Goal: Download file/media

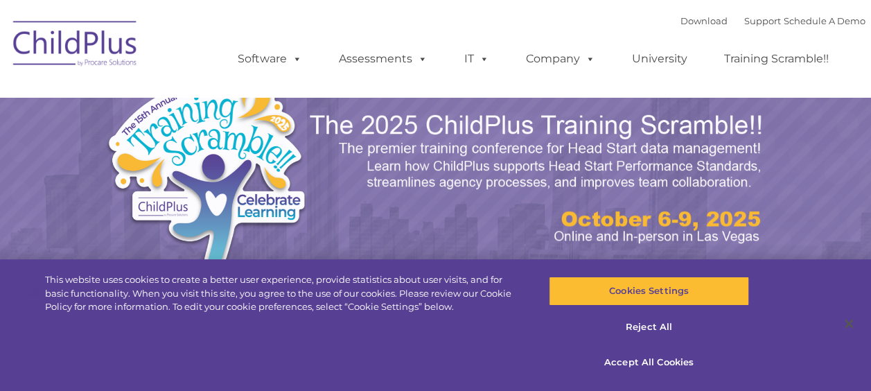
select select "MEDIUM"
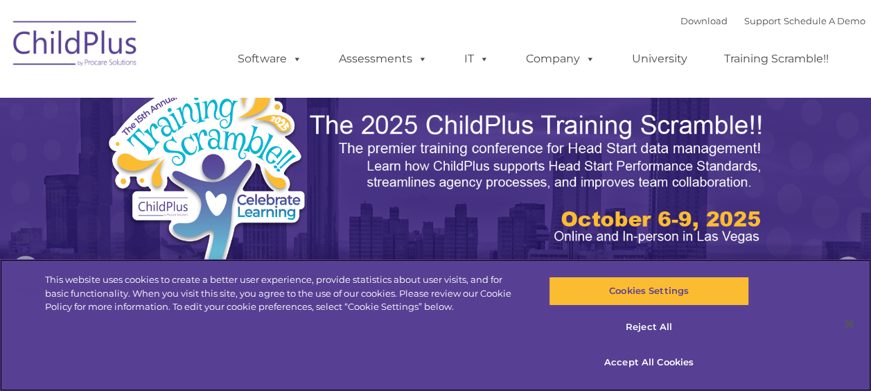
scroll to position [26, 0]
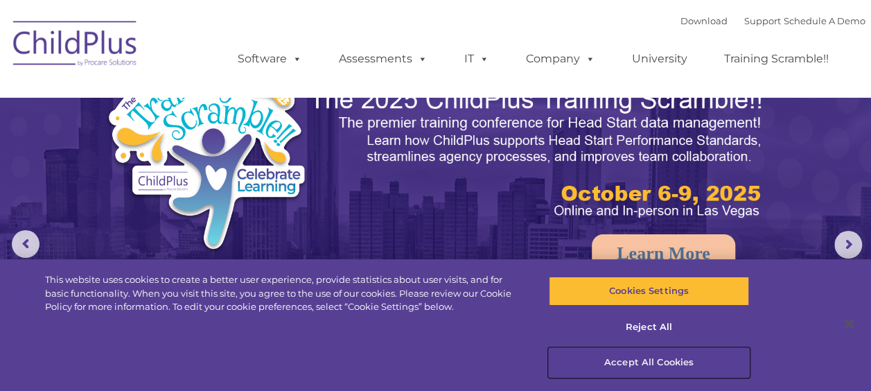
click at [674, 359] on button "Accept All Cookies" at bounding box center [649, 362] width 200 height 29
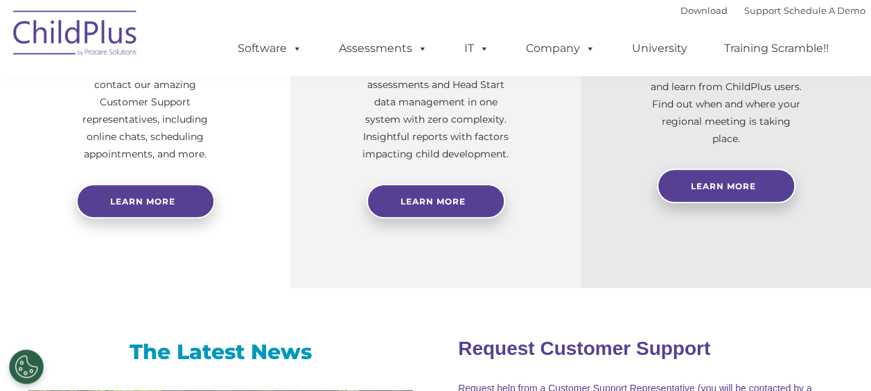
scroll to position [0, 0]
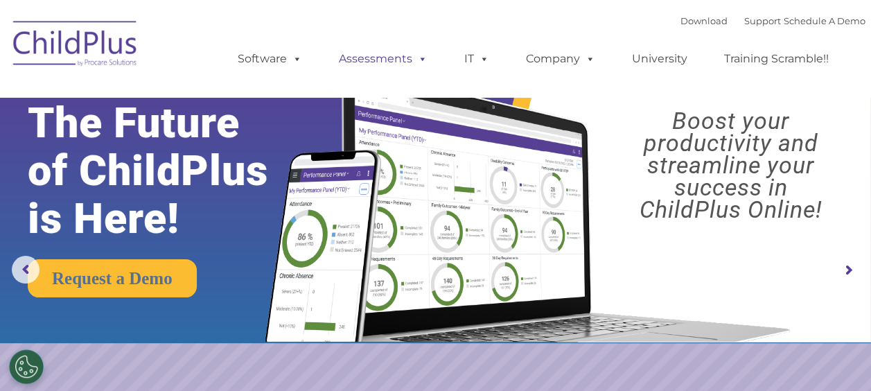
click at [326, 60] on link "Assessments" at bounding box center [383, 59] width 116 height 28
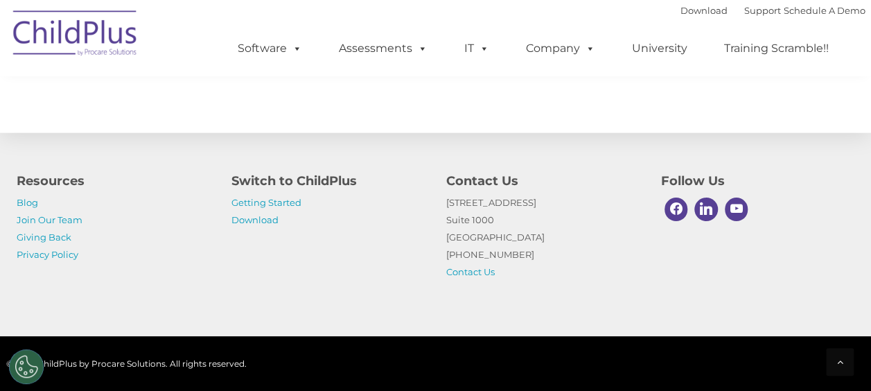
scroll to position [1682, 0]
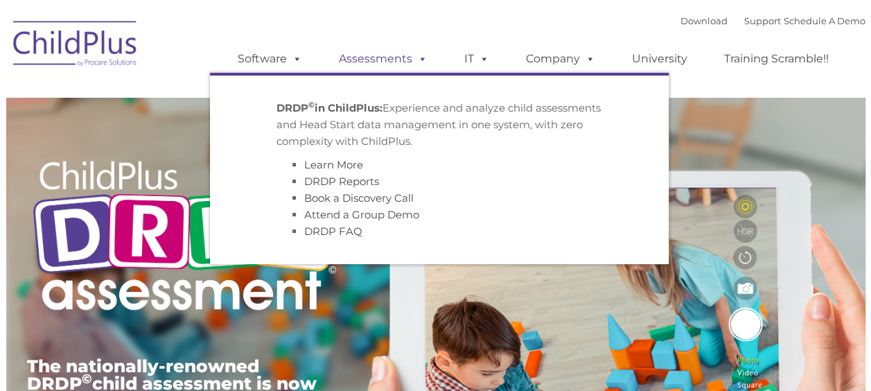
type input ""
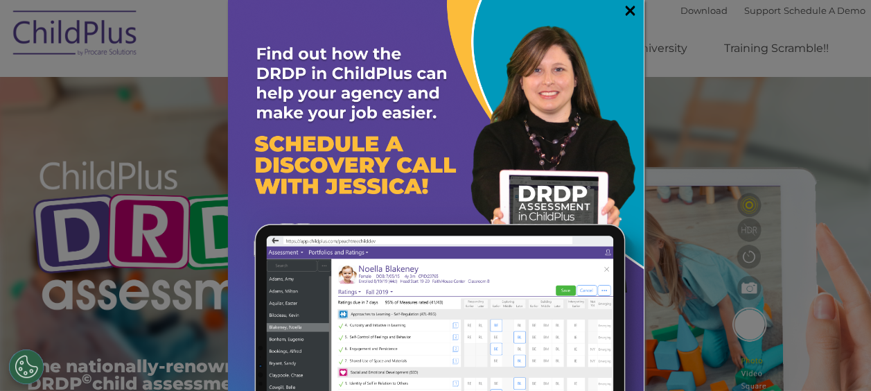
click at [622, 8] on link "×" at bounding box center [630, 10] width 16 height 14
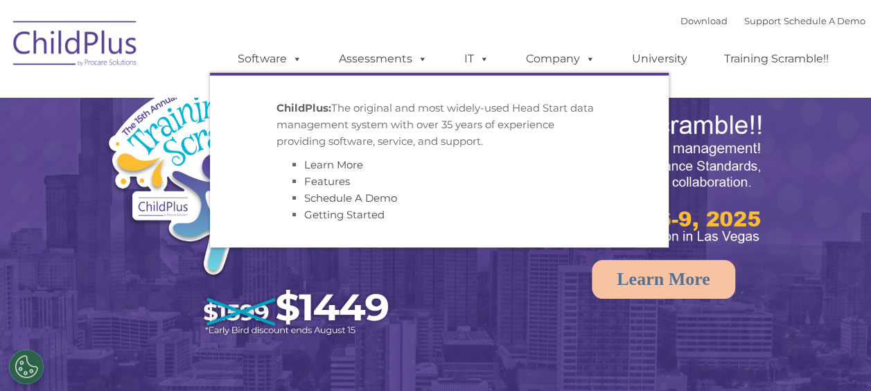
select select "MEDIUM"
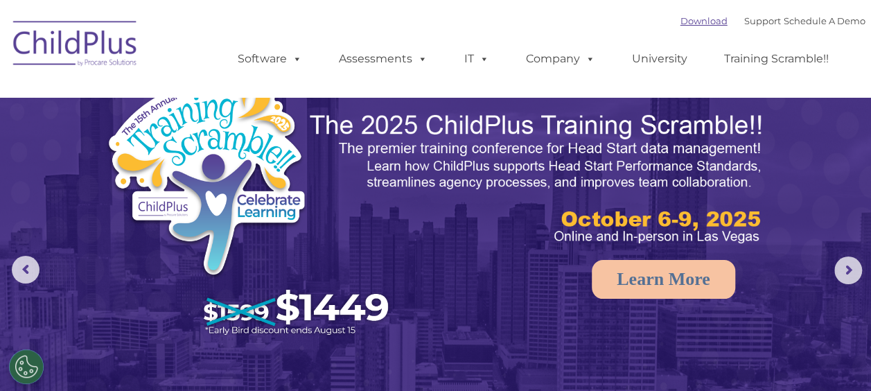
click at [681, 20] on link "Download" at bounding box center [704, 20] width 47 height 11
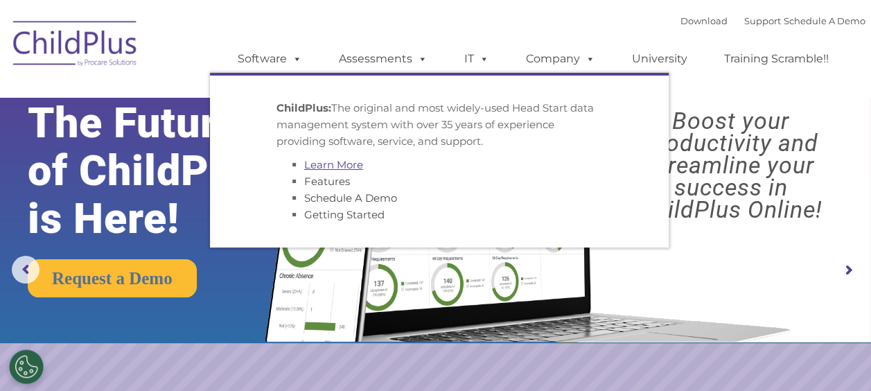
click at [328, 168] on link "Learn More" at bounding box center [333, 164] width 59 height 13
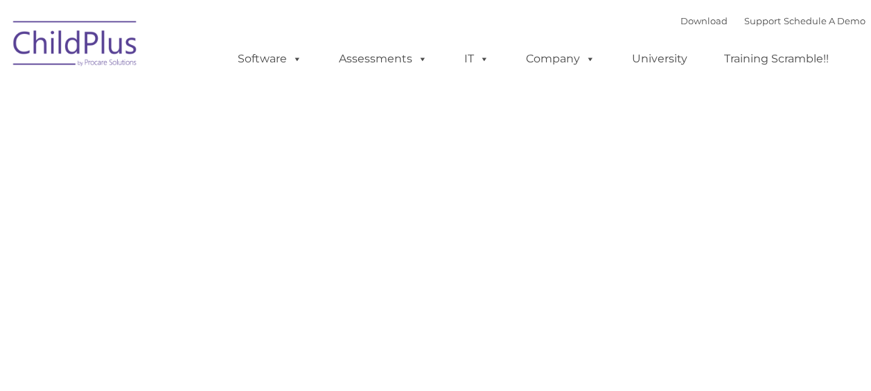
type input ""
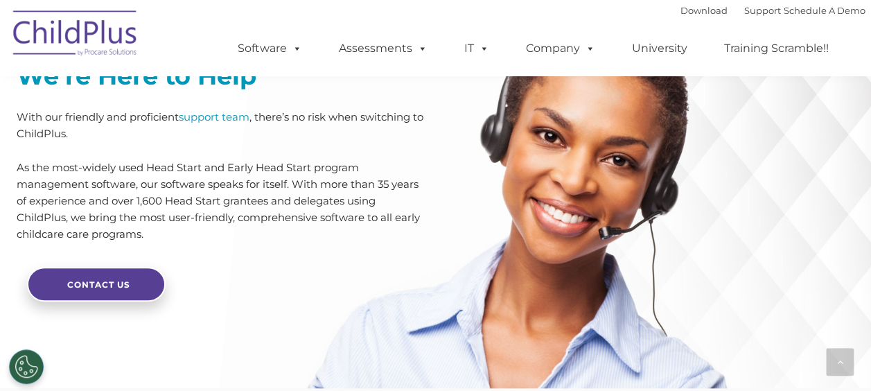
scroll to position [3532, 0]
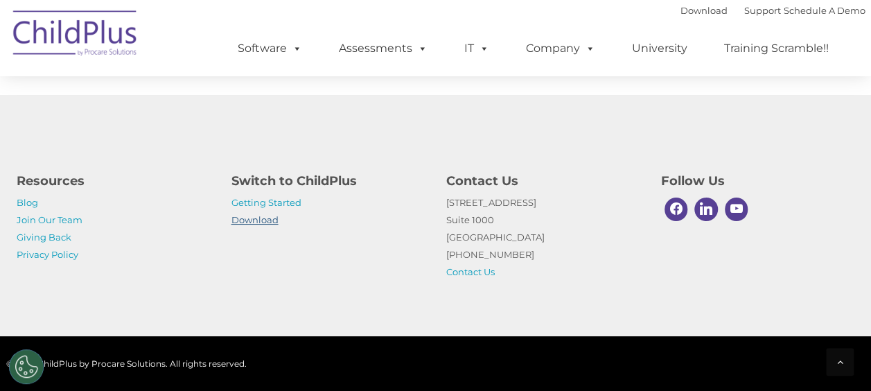
click at [275, 218] on link "Download" at bounding box center [254, 219] width 47 height 11
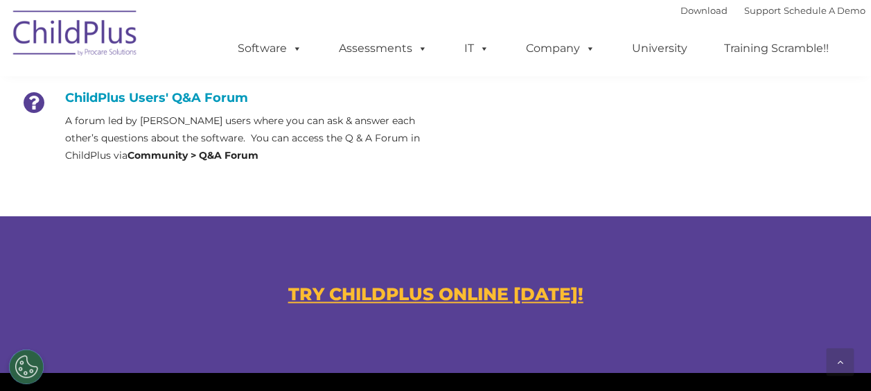
scroll to position [738, 0]
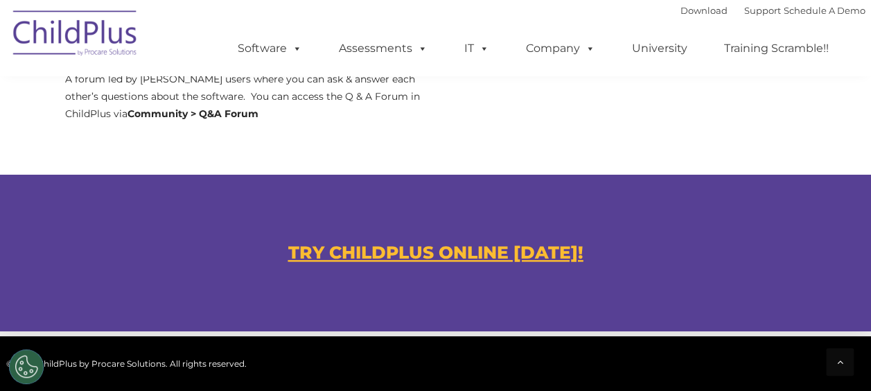
click at [367, 248] on u "TRY CHILDPLUS ONLINE [DATE]!" at bounding box center [435, 252] width 295 height 21
